Goal: Transaction & Acquisition: Purchase product/service

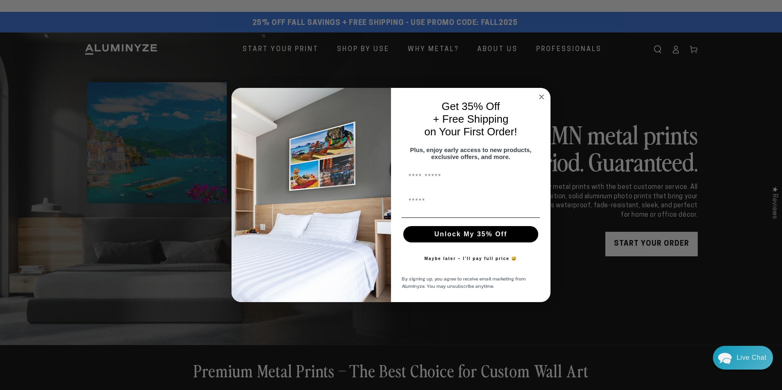
click at [290, 45] on div "Close dialog Get 35% Off + Free Shipping on Your First Order! Plus, enjoy early…" at bounding box center [391, 195] width 782 height 390
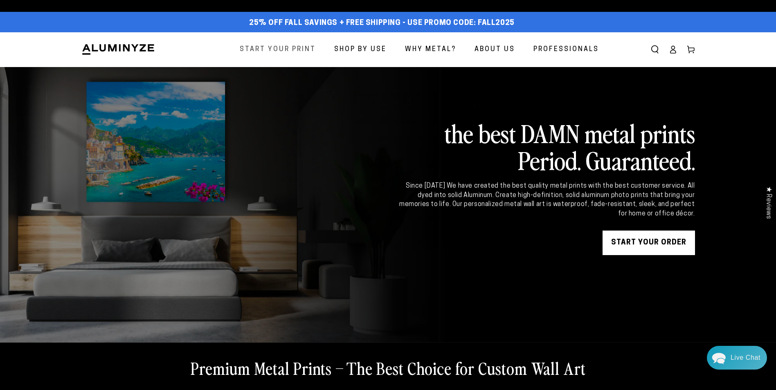
click at [284, 48] on span "Start Your Print" at bounding box center [278, 50] width 76 height 12
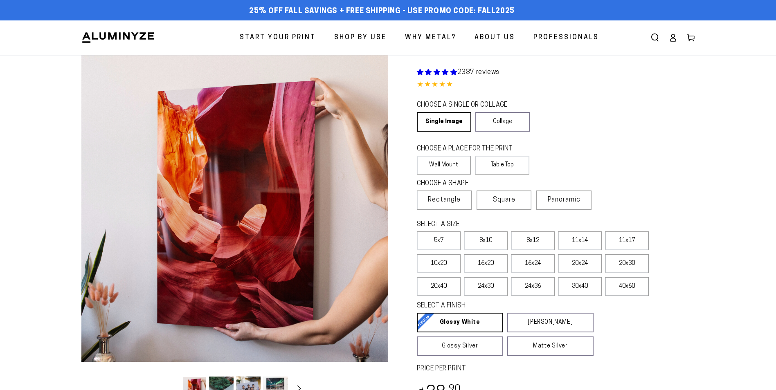
select select "**********"
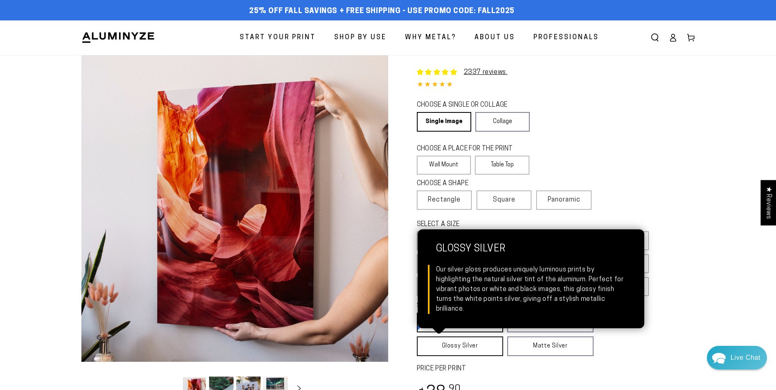
click at [460, 345] on link "Glossy Silver Glossy Silver Our silver gloss produces uniquely luminous prints …" at bounding box center [460, 346] width 86 height 20
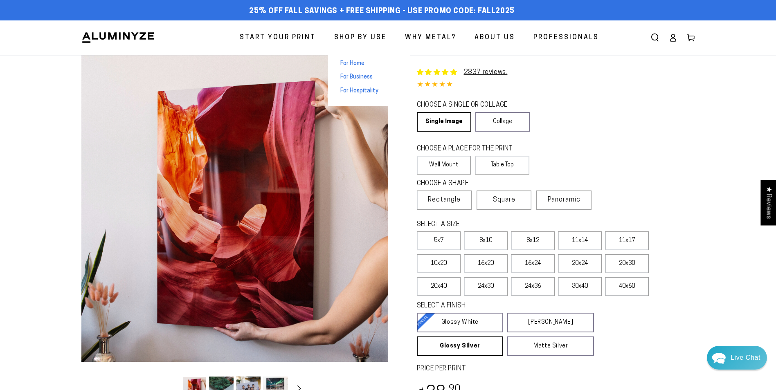
click at [356, 65] on span "For Home" at bounding box center [352, 64] width 24 height 8
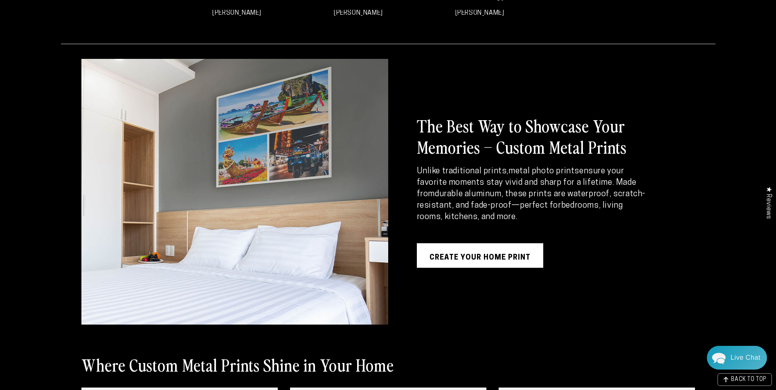
scroll to position [654, 0]
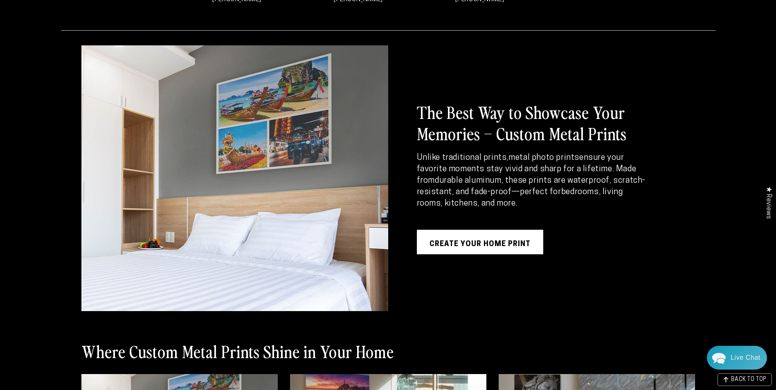
click at [469, 247] on link "Create Your Home Print" at bounding box center [480, 242] width 126 height 25
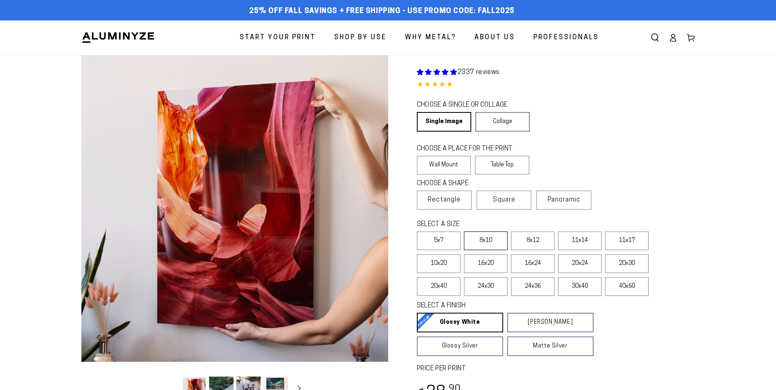
select select "**********"
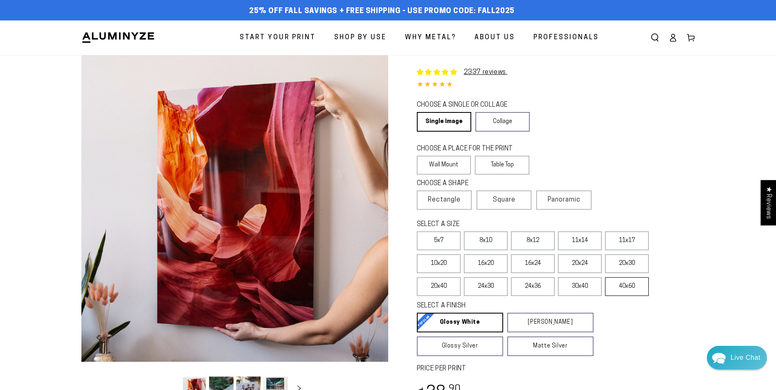
click at [621, 287] on label "40x60" at bounding box center [627, 286] width 44 height 19
click at [428, 36] on span "Why Metal?" at bounding box center [430, 38] width 51 height 12
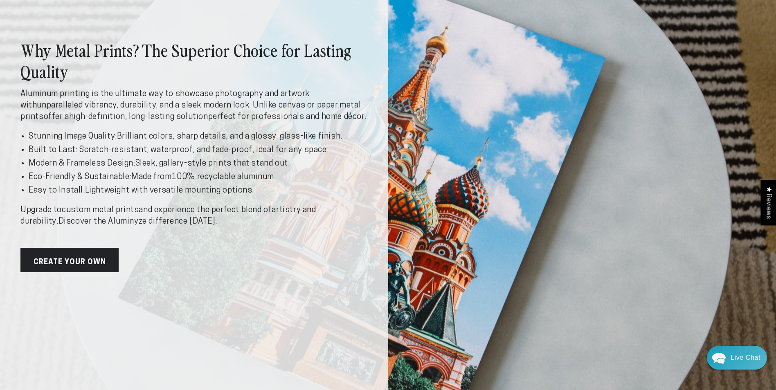
scroll to position [123, 0]
